Goal: Ask a question

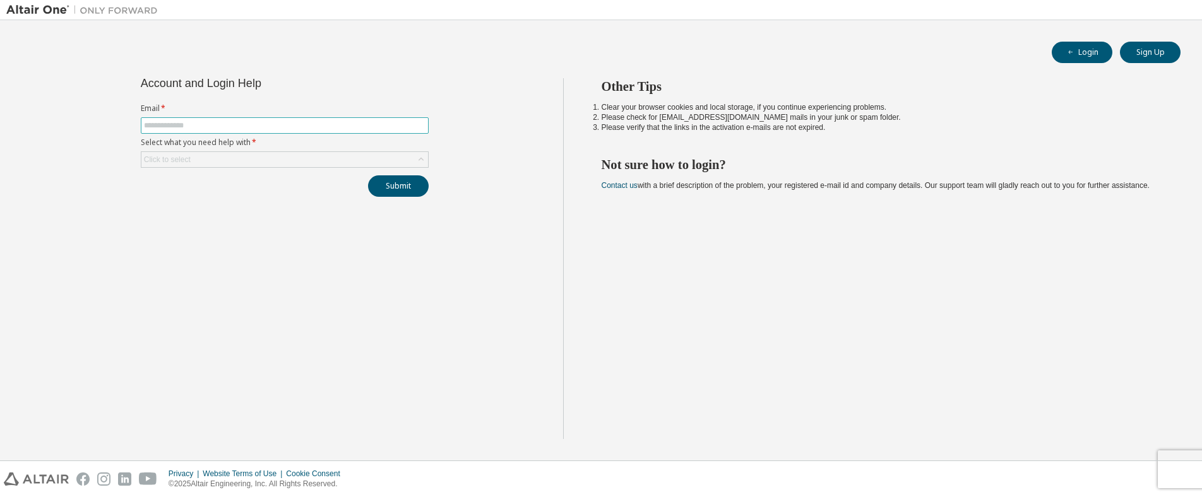
click at [169, 125] on input "text" at bounding box center [285, 126] width 282 height 10
type input "**********"
click at [181, 158] on div "Click to select" at bounding box center [167, 160] width 47 height 10
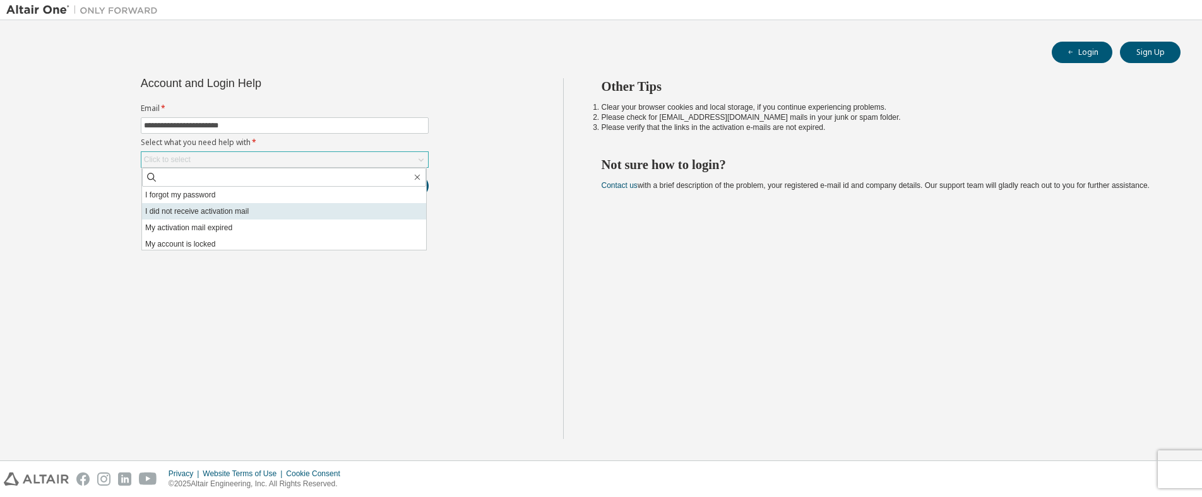
click at [224, 212] on li "I did not receive activation mail" at bounding box center [284, 211] width 284 height 16
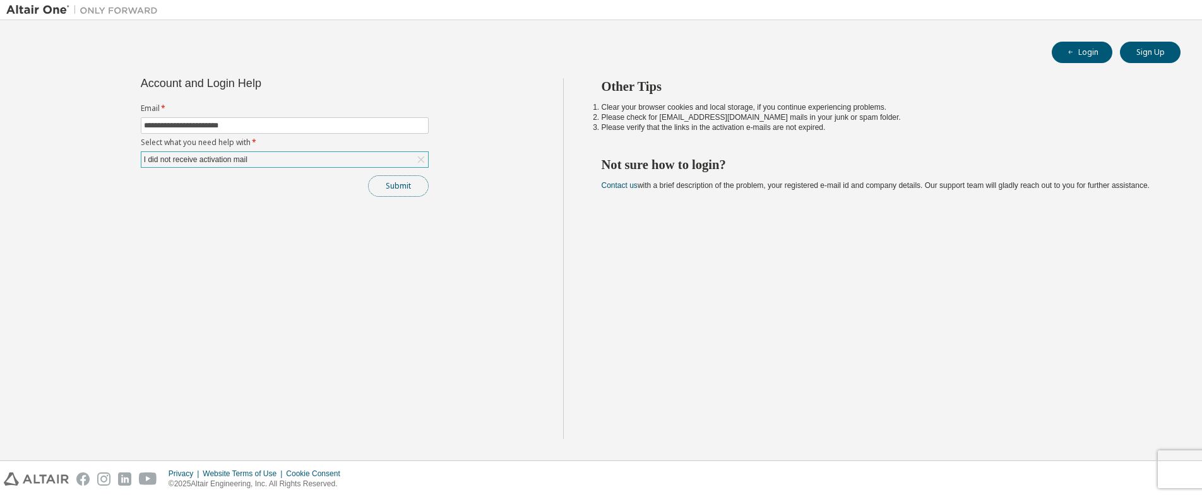
click at [408, 187] on button "Submit" at bounding box center [398, 185] width 61 height 21
click at [241, 162] on div "I did not receive activation mail" at bounding box center [195, 160] width 107 height 14
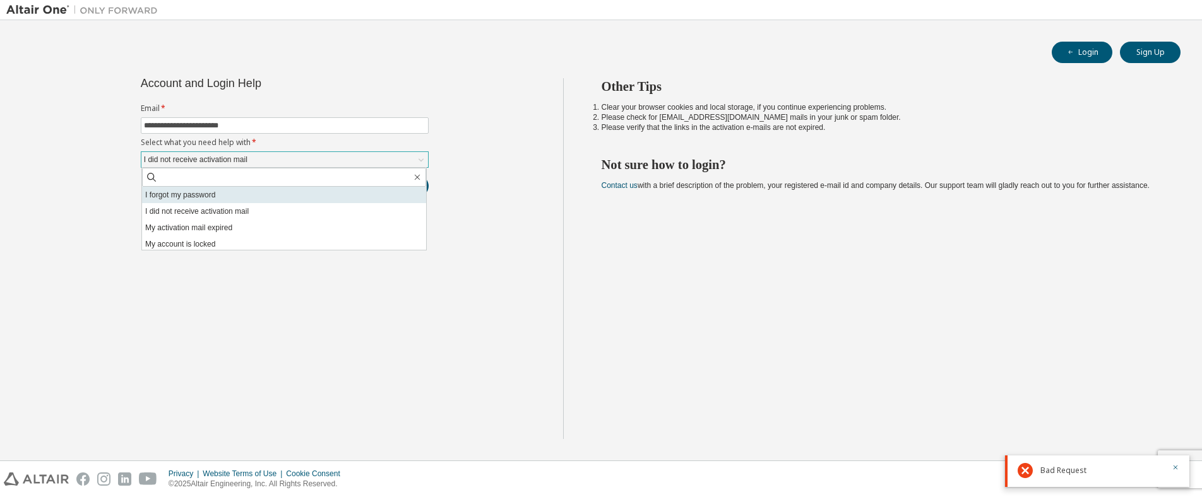
click at [244, 197] on li "I forgot my password" at bounding box center [284, 195] width 284 height 16
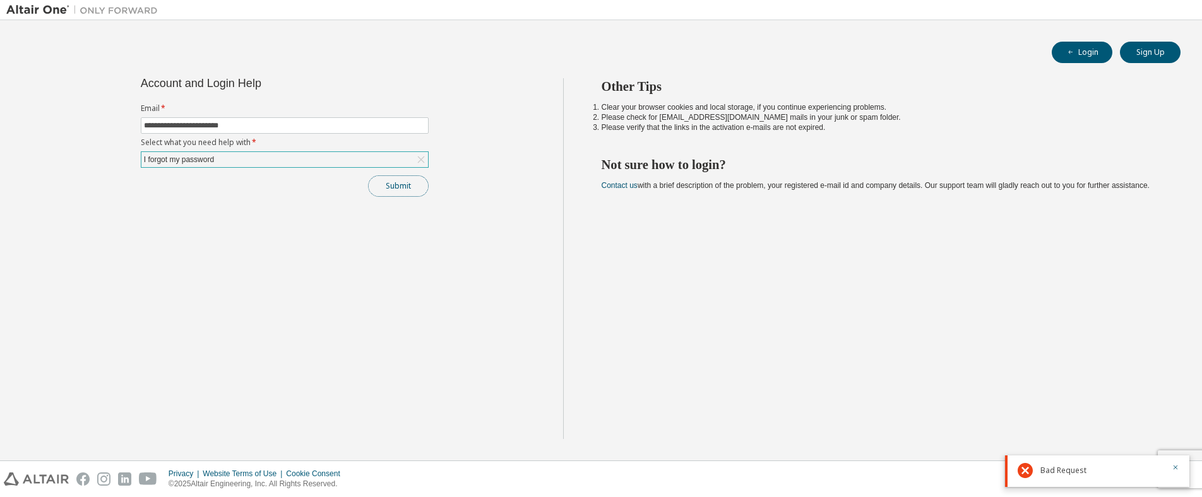
click at [394, 189] on button "Submit" at bounding box center [398, 185] width 61 height 21
click at [217, 156] on div "I forgot my password" at bounding box center [284, 159] width 287 height 15
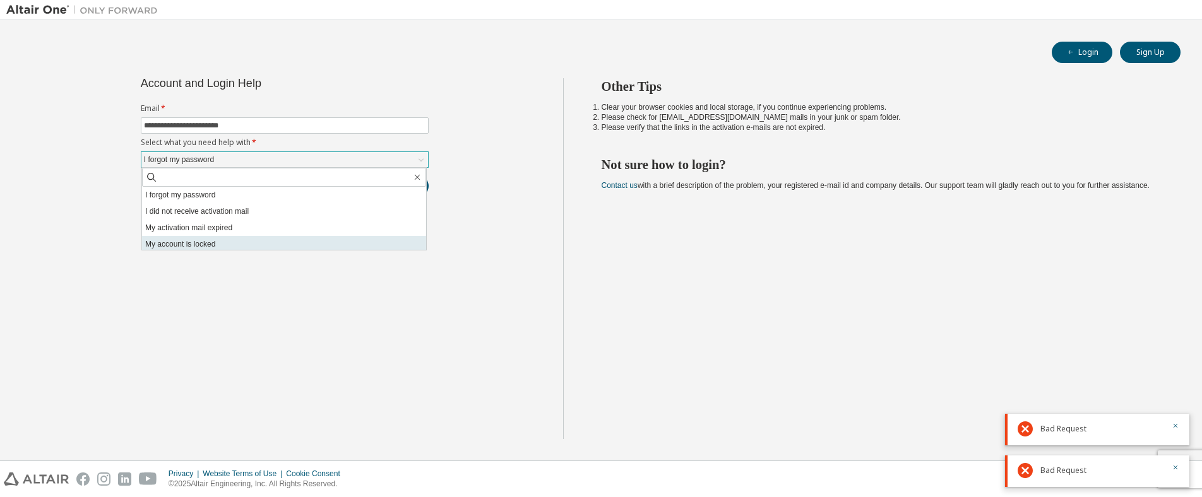
click at [218, 244] on li "My account is locked" at bounding box center [284, 244] width 284 height 16
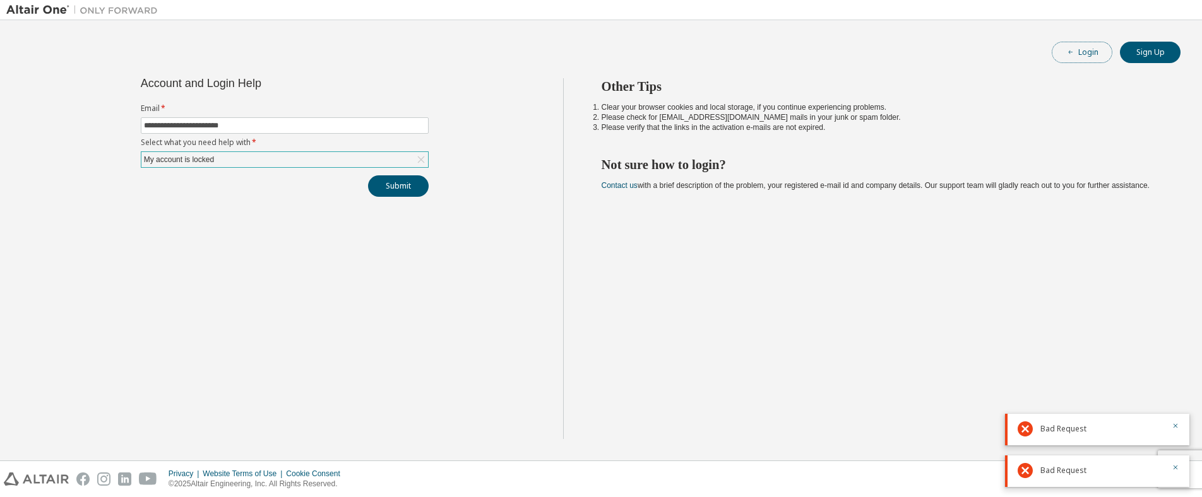
click at [1085, 56] on button "Login" at bounding box center [1082, 52] width 61 height 21
